Goal: Task Accomplishment & Management: Complete application form

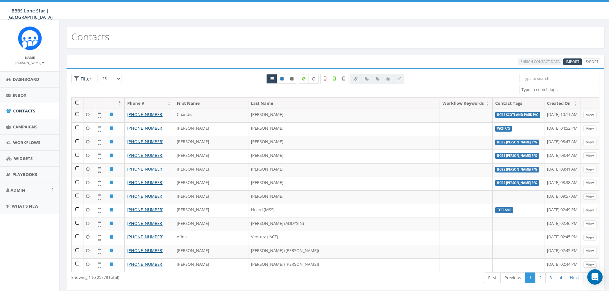
select select
click at [23, 130] on link "Campaigns" at bounding box center [29, 127] width 59 height 16
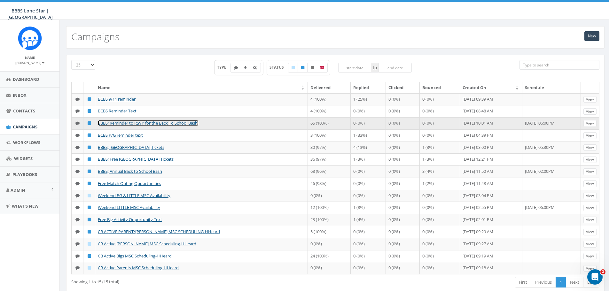
click at [184, 126] on link "BBBS; Reminder to RSVP for the Back To School Bash!" at bounding box center [148, 123] width 101 height 6
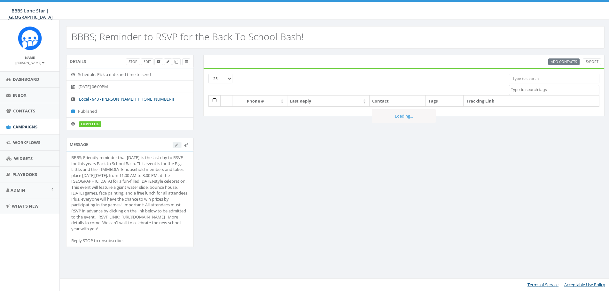
select select
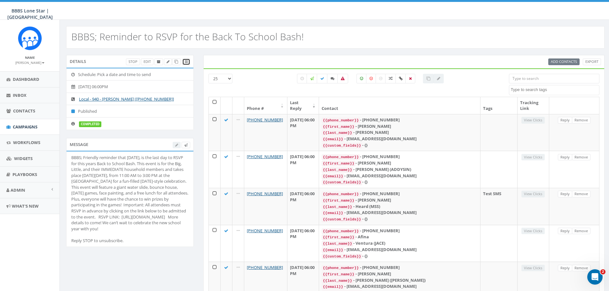
click at [188, 62] on link at bounding box center [186, 61] width 8 height 7
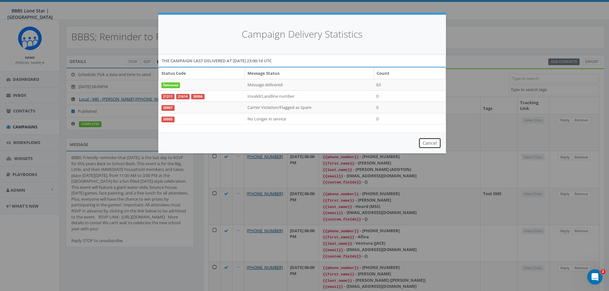
click at [430, 144] on button "Cancel" at bounding box center [429, 143] width 23 height 11
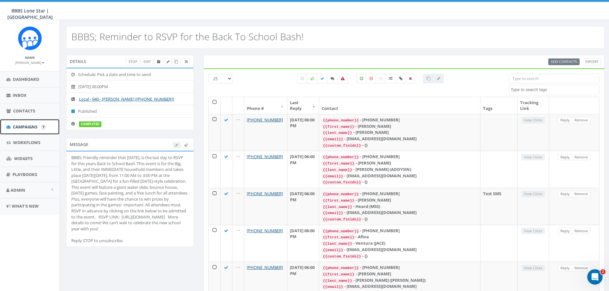
click at [27, 126] on span "Campaigns" at bounding box center [25, 127] width 25 height 6
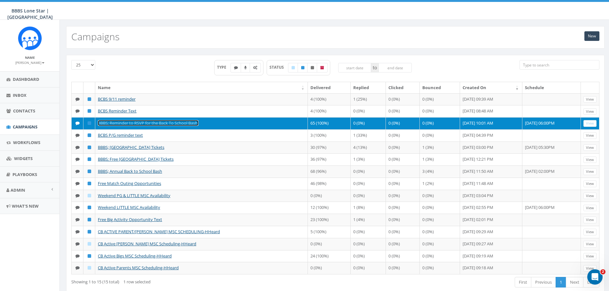
click at [151, 126] on link "BBBS; Reminder to RSVP for the Back To School Bash!" at bounding box center [148, 123] width 101 height 6
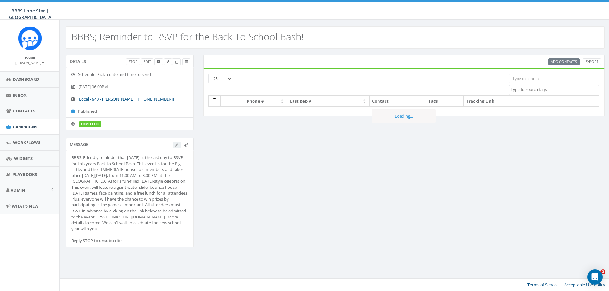
select select
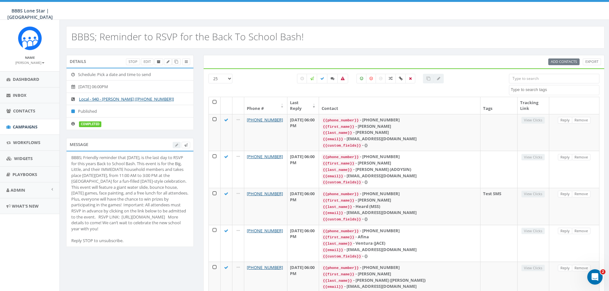
click at [173, 144] on div at bounding box center [182, 145] width 18 height 7
click at [175, 145] on div at bounding box center [182, 145] width 18 height 7
click at [158, 238] on div "BBBS; Friendly reminder that [DATE], is the last day to RSVP for this years Bac…" at bounding box center [129, 199] width 117 height 89
drag, startPoint x: 72, startPoint y: 230, endPoint x: 147, endPoint y: 234, distance: 74.6
click at [147, 234] on div "BBBS; Friendly reminder that [DATE], is the last day to RSVP for this years Bac…" at bounding box center [129, 199] width 117 height 89
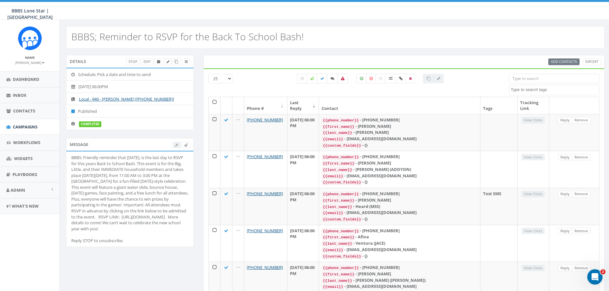
click at [175, 142] on div at bounding box center [182, 145] width 18 height 7
click at [34, 128] on span "Campaigns" at bounding box center [25, 127] width 25 height 6
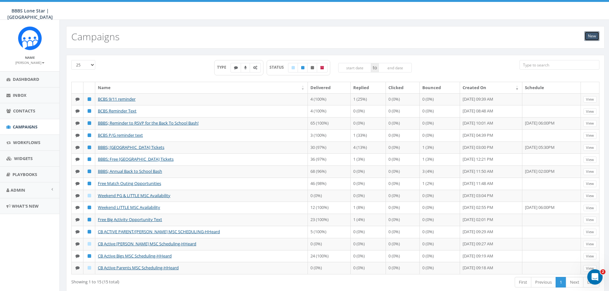
click at [594, 38] on link "New" at bounding box center [591, 36] width 15 height 10
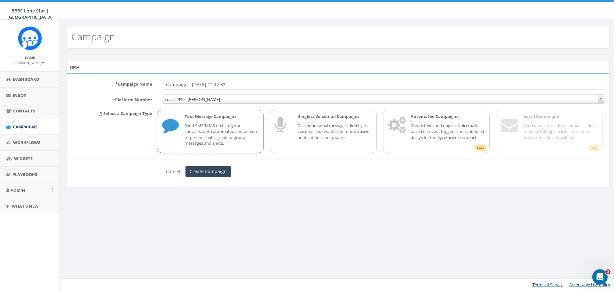
click at [232, 126] on p "Send SMS/MMS texts to your contacts, both automated and person-to-person chats,…" at bounding box center [221, 135] width 74 height 24
click at [265, 84] on input "Campaign - [DATE] 12:12:33" at bounding box center [383, 84] width 442 height 11
type input "C"
type input "Back to School Bash Information"
click at [600, 98] on span at bounding box center [600, 99] width 6 height 8
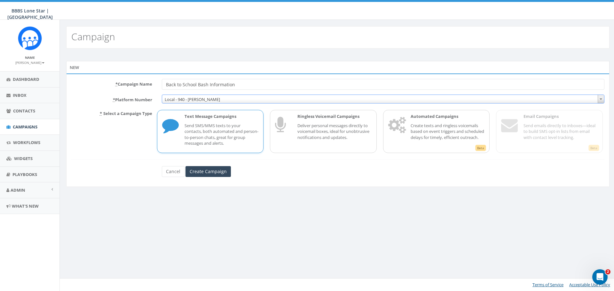
click at [190, 100] on span "Local - 940 - [PERSON_NAME]" at bounding box center [383, 99] width 442 height 9
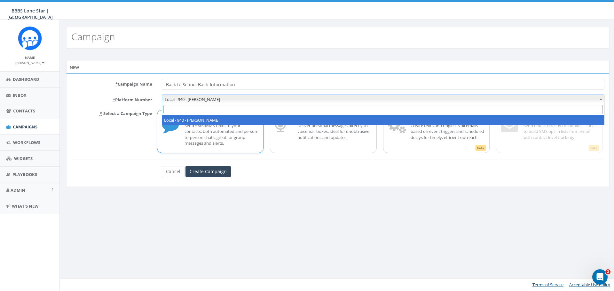
click at [181, 107] on input "Search" at bounding box center [382, 109] width 439 height 9
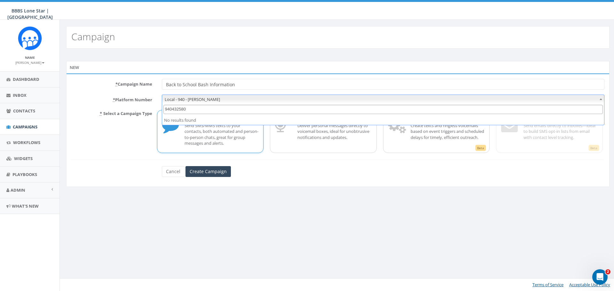
type input "9404325803"
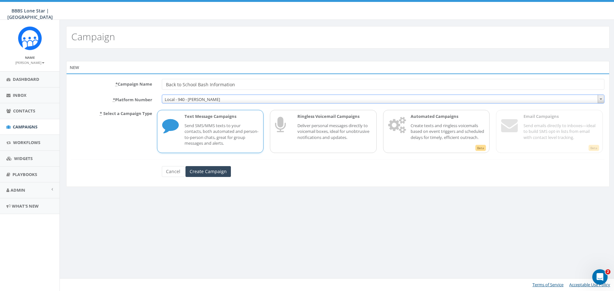
click at [198, 101] on span "Local - 940 - [PERSON_NAME]" at bounding box center [383, 99] width 442 height 9
click at [207, 125] on p "Send SMS/MMS texts to your contacts, both automated and person-to-person chats,…" at bounding box center [221, 135] width 74 height 24
click at [212, 171] on input "Create Campaign" at bounding box center [207, 171] width 45 height 11
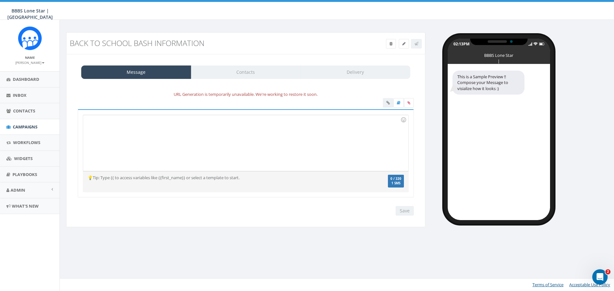
click at [101, 122] on div at bounding box center [245, 143] width 325 height 56
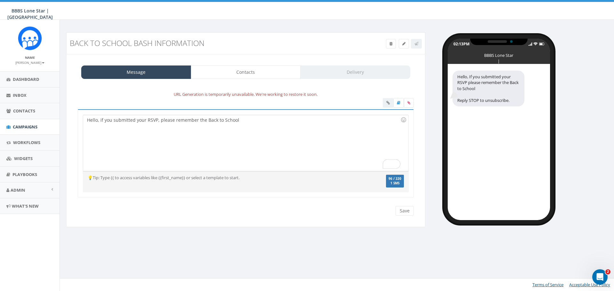
click at [241, 120] on div "Hello, if you submitted your RSVP, please remember the Back to School" at bounding box center [245, 143] width 325 height 56
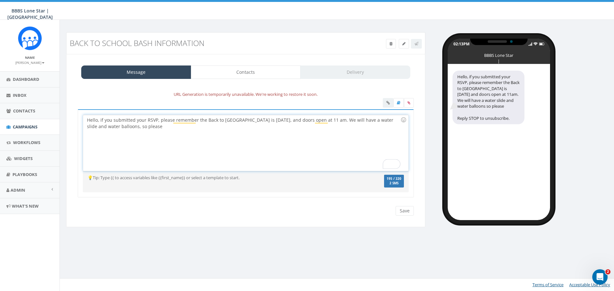
click at [144, 129] on div "Hello, if you submitted your RSVP, please remember the Back to [GEOGRAPHIC_DATA…" at bounding box center [245, 143] width 325 height 56
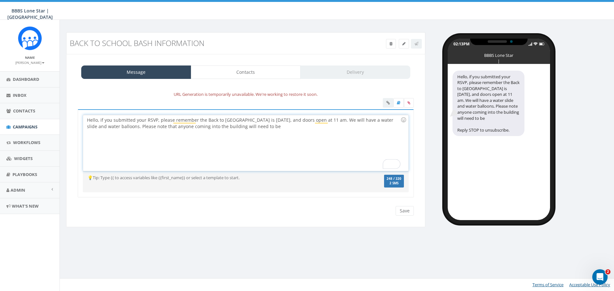
click at [259, 128] on div "Hello, if you submitted your RSVP, please remember the Back to [GEOGRAPHIC_DATA…" at bounding box center [245, 143] width 325 height 56
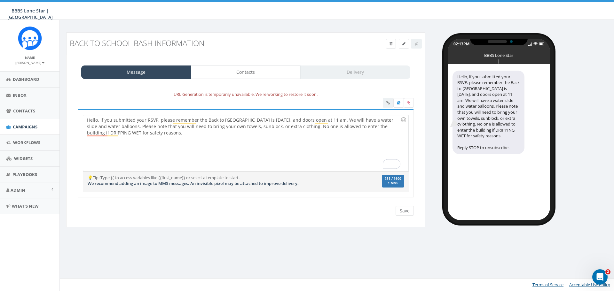
click at [160, 135] on div "Hello, if you submitted your RSVP, please remember the Back to [GEOGRAPHIC_DATA…" at bounding box center [245, 143] width 325 height 56
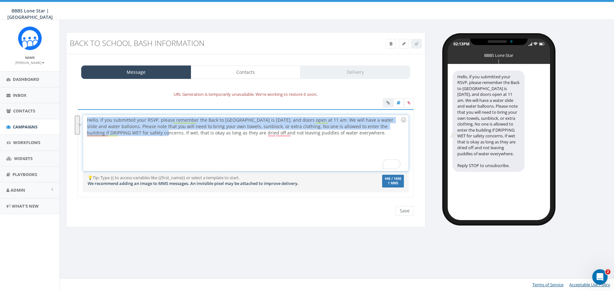
drag, startPoint x: 87, startPoint y: 119, endPoint x: 154, endPoint y: 141, distance: 71.0
click at [154, 141] on div "Hello, if you submitted your RSVP, please remember the Back to [GEOGRAPHIC_DATA…" at bounding box center [245, 143] width 325 height 56
drag, startPoint x: 143, startPoint y: 142, endPoint x: 135, endPoint y: 141, distance: 8.1
click at [143, 142] on div "Hello, if you submitted your RSVP, please remember the Back to [GEOGRAPHIC_DATA…" at bounding box center [245, 143] width 325 height 56
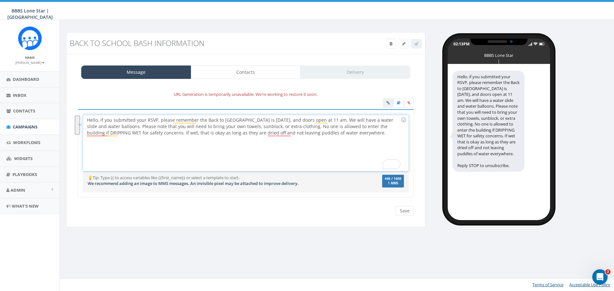
click at [208, 162] on div "Hello, if you submitted your RSVP, please remember the Back to [GEOGRAPHIC_DATA…" at bounding box center [245, 143] width 325 height 56
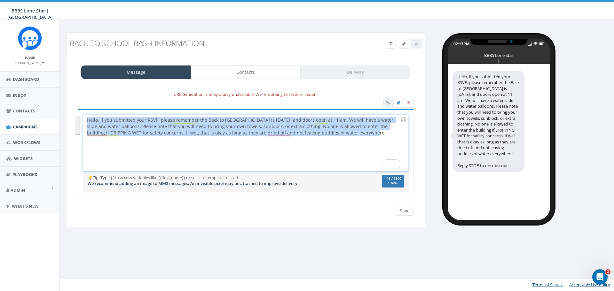
drag, startPoint x: 87, startPoint y: 121, endPoint x: 360, endPoint y: 132, distance: 273.5
click at [360, 132] on div "Hello, if you submitted your RSVP, please remember the Back to [GEOGRAPHIC_DATA…" at bounding box center [245, 143] width 325 height 56
copy div "Hello, if you submitted your RSVP, please remember the Back to [GEOGRAPHIC_DATA…"
